Goal: Find specific page/section: Find specific page/section

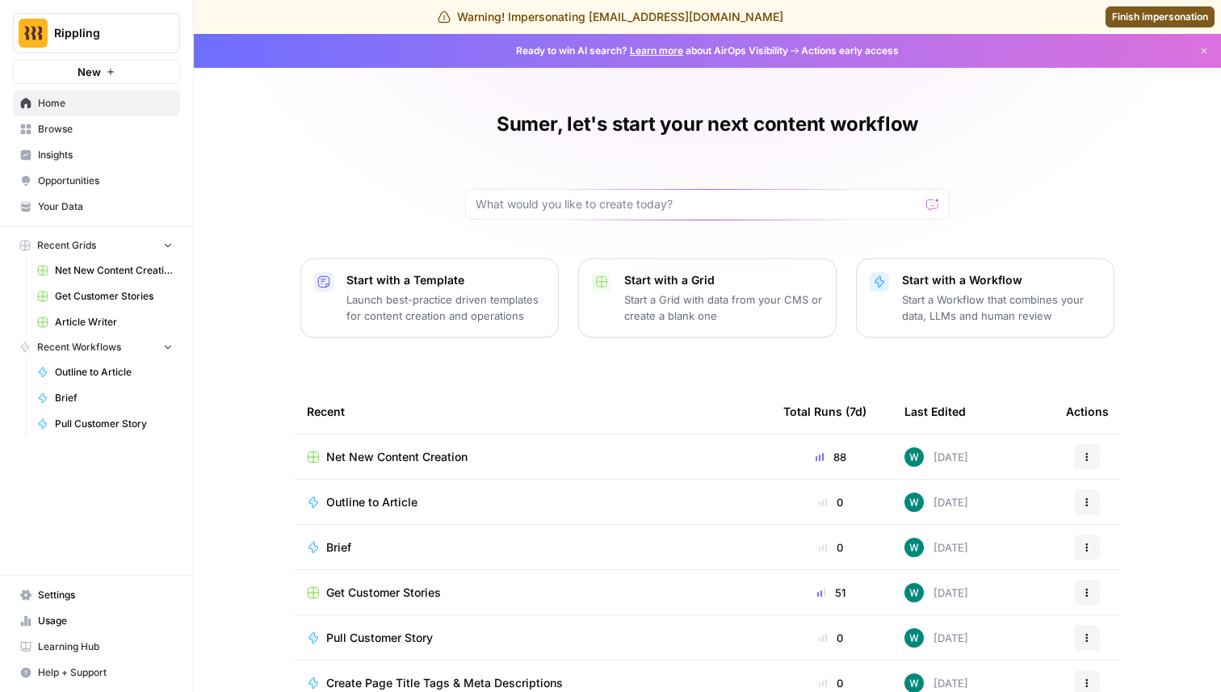
click at [135, 157] on span "Insights" at bounding box center [105, 155] width 135 height 15
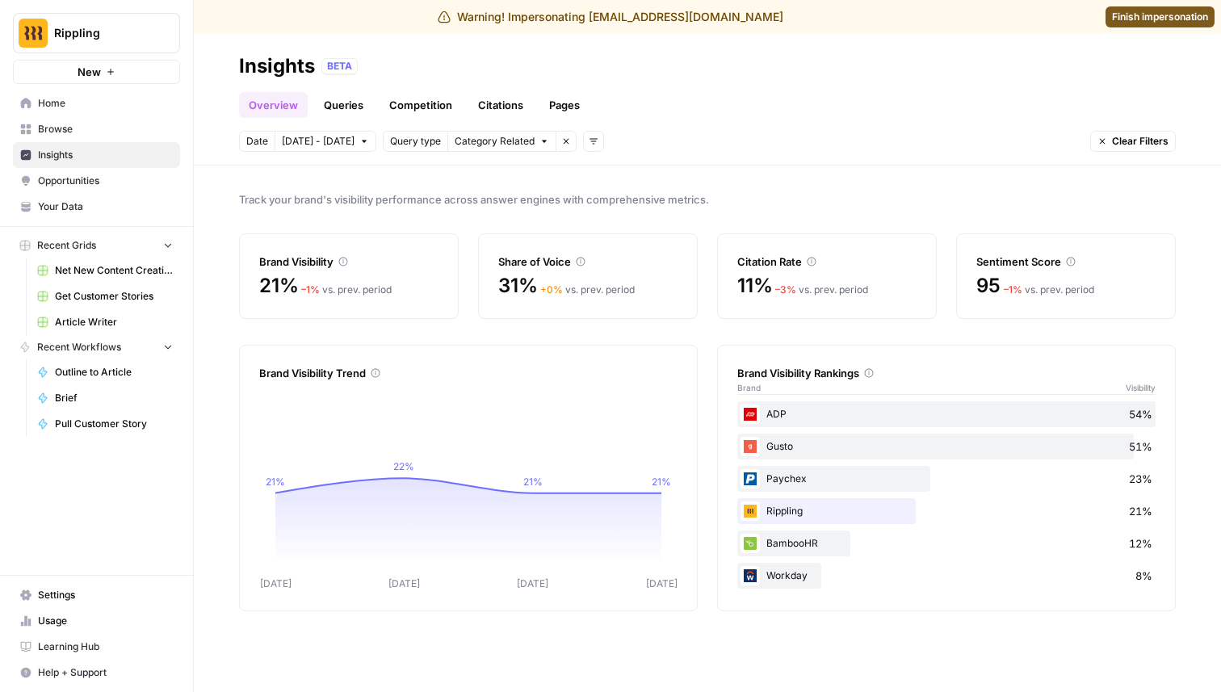
click at [470, 105] on link "Citations" at bounding box center [500, 105] width 65 height 26
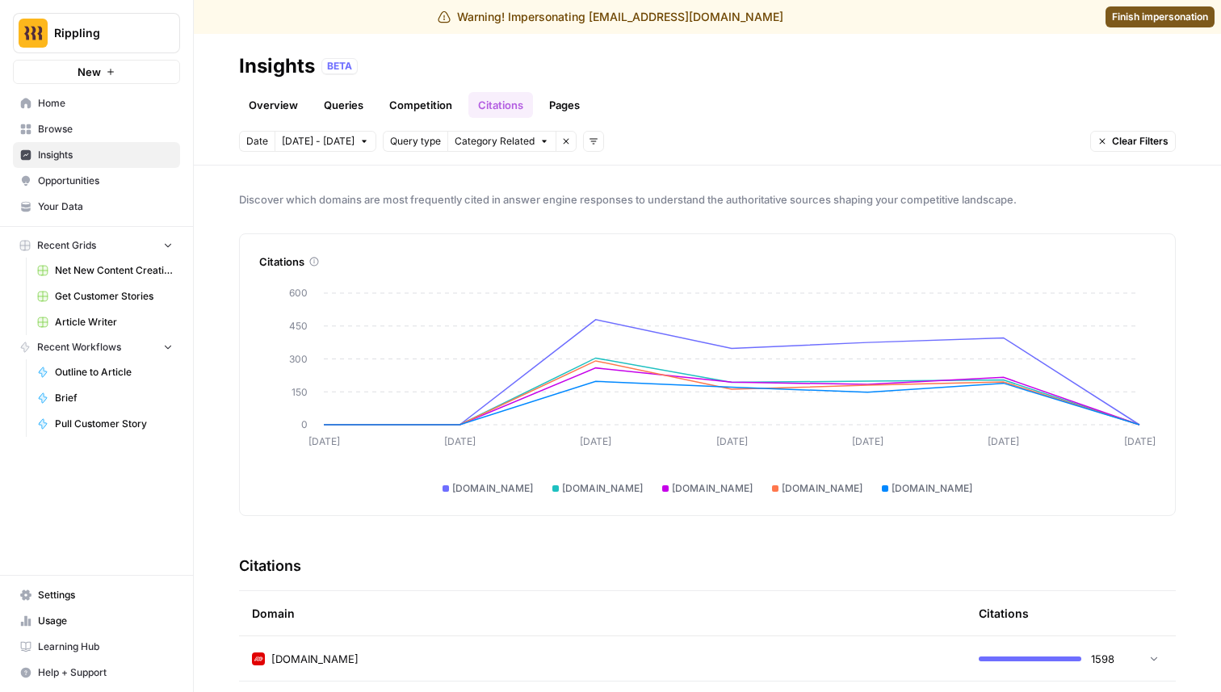
click at [133, 39] on span "Rippling" at bounding box center [103, 33] width 98 height 16
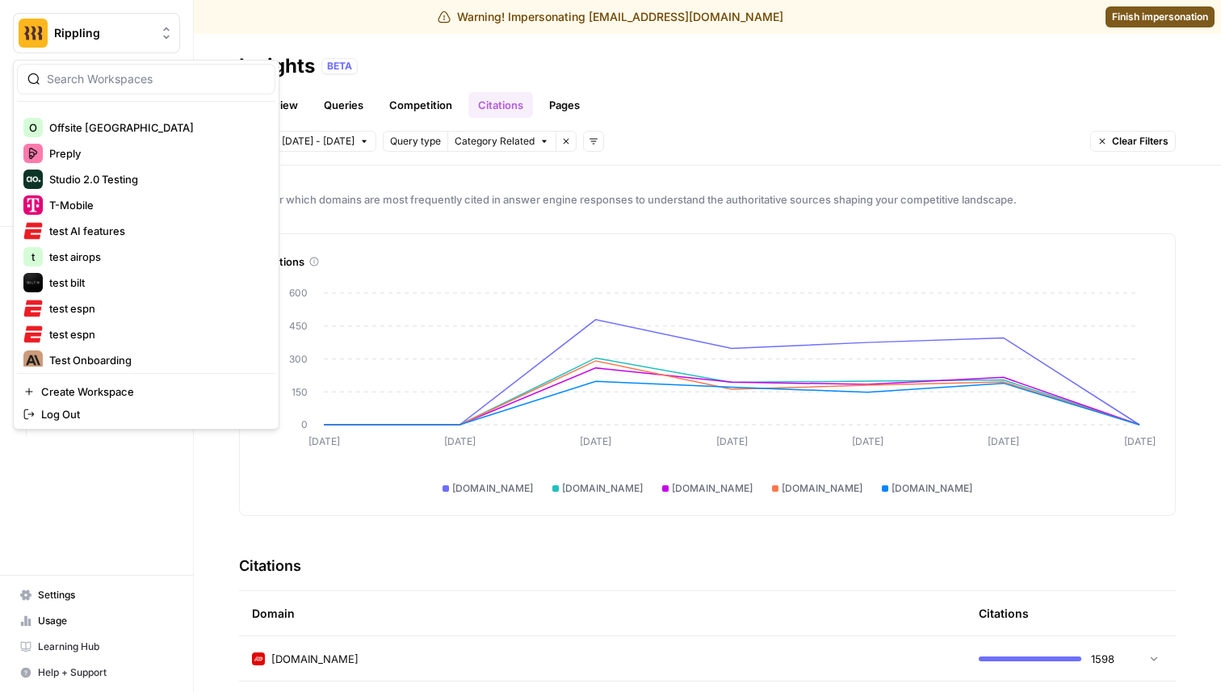
scroll to position [498, 0]
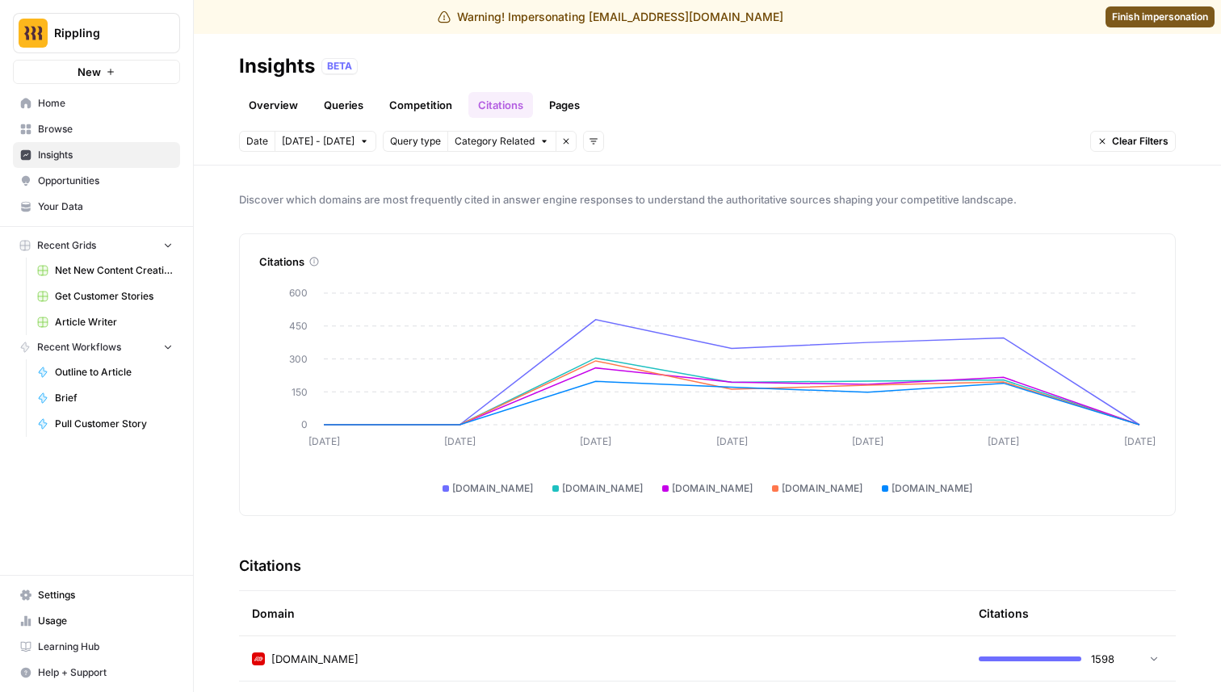
click at [1112, 19] on span "Finish impersonation" at bounding box center [1160, 17] width 96 height 15
